Goal: Task Accomplishment & Management: Complete application form

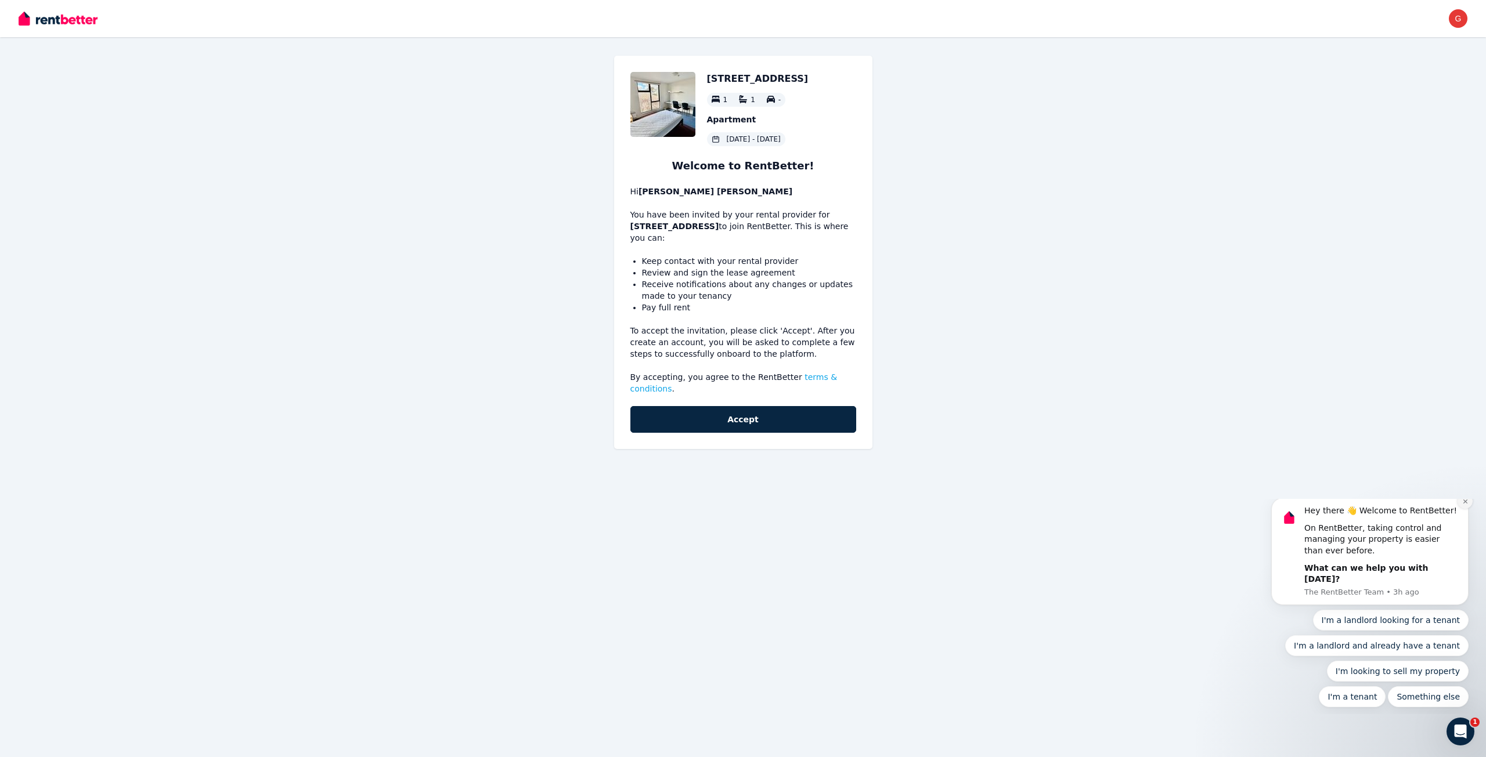
click at [1467, 505] on icon "Dismiss notification" at bounding box center [1465, 502] width 6 height 6
